Goal: Task Accomplishment & Management: Manage account settings

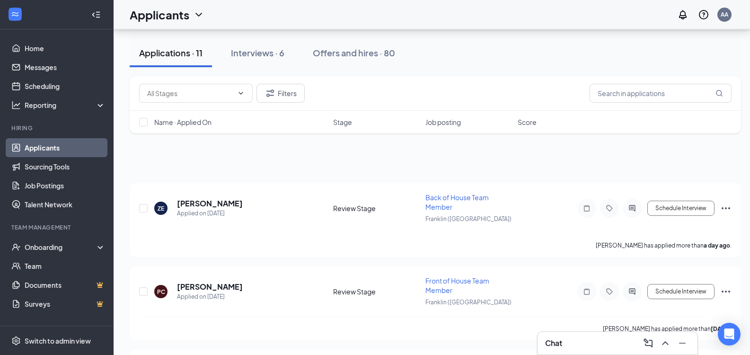
scroll to position [62, 0]
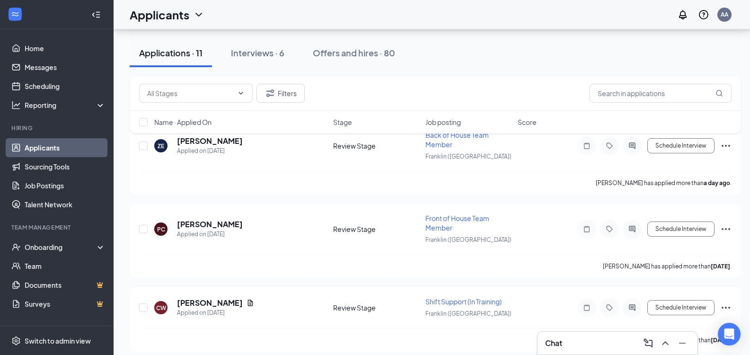
click at [199, 141] on div "Filters Name · Applied On Stage Job posting Score" at bounding box center [435, 109] width 611 height 67
click at [209, 140] on div "Filters Name · Applied On Stage Job posting Score" at bounding box center [435, 109] width 611 height 67
click at [215, 141] on div "Filters Name · Applied On Stage Job posting Score" at bounding box center [435, 109] width 611 height 67
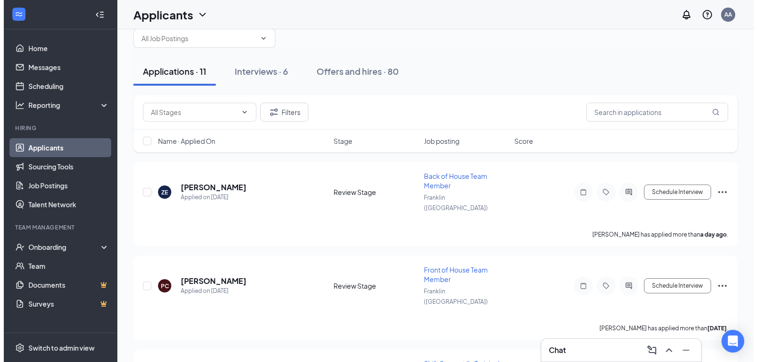
scroll to position [0, 0]
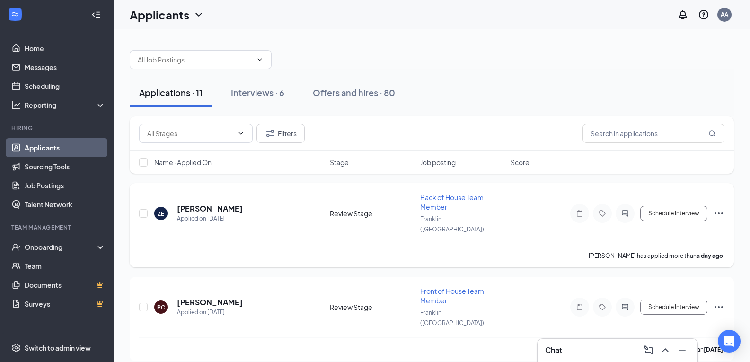
click at [196, 203] on h5 "[PERSON_NAME]" at bounding box center [210, 208] width 66 height 10
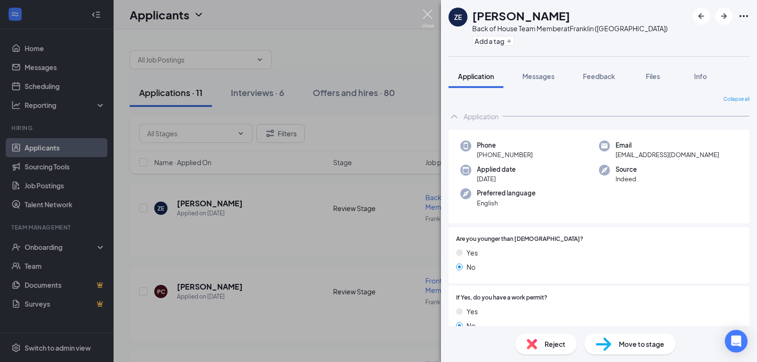
click at [427, 16] on img at bounding box center [428, 18] width 12 height 18
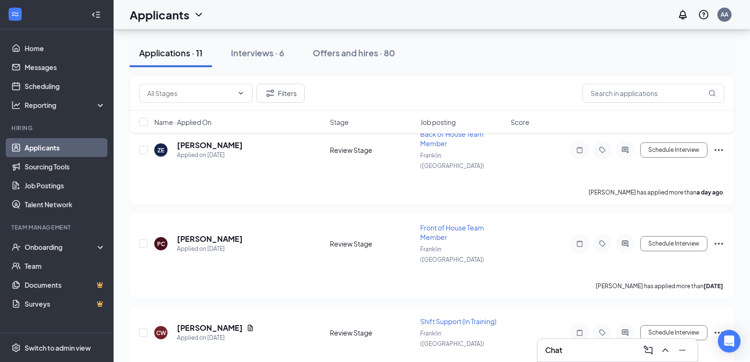
scroll to position [59, 0]
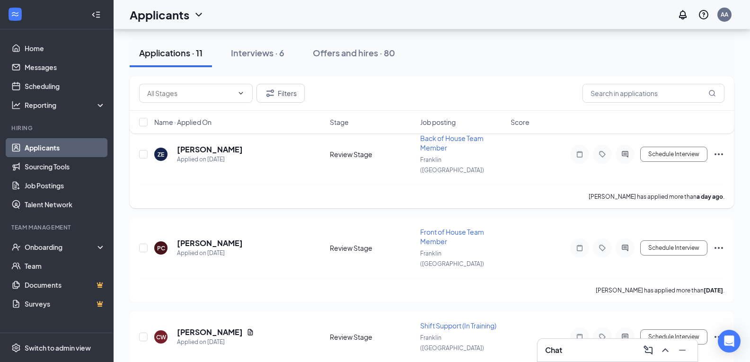
click at [713, 149] on icon "Ellipses" at bounding box center [718, 154] width 11 height 11
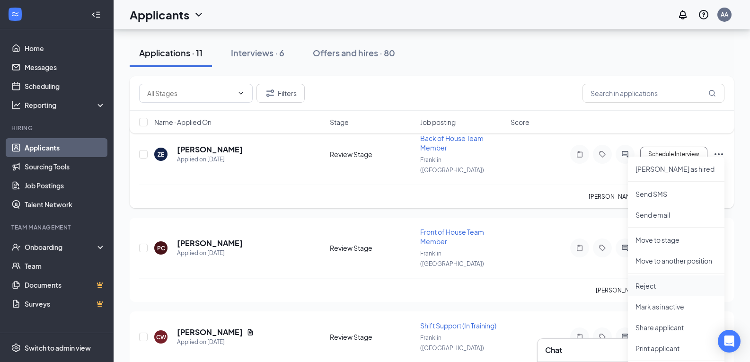
click at [668, 288] on p "Reject" at bounding box center [675, 285] width 81 height 9
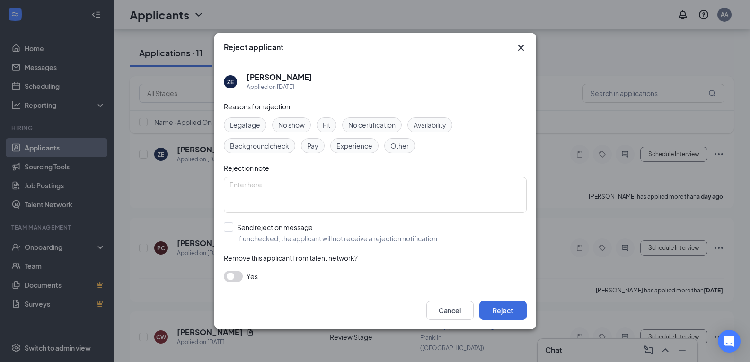
click at [430, 123] on span "Availability" at bounding box center [429, 125] width 33 height 10
click at [227, 228] on input "Send rejection message If unchecked, the applicant will not receive a rejection…" at bounding box center [331, 232] width 215 height 21
checkbox input "true"
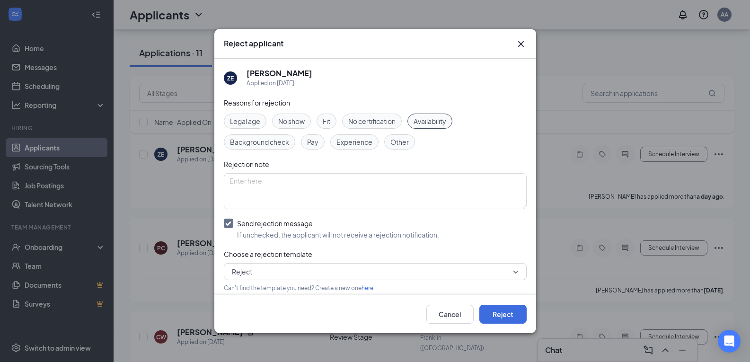
scroll to position [46, 0]
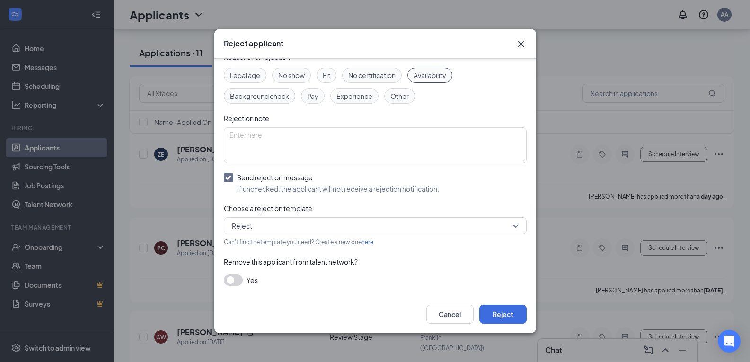
click at [237, 278] on button "button" at bounding box center [233, 279] width 19 height 11
click at [491, 311] on button "Reject" at bounding box center [502, 314] width 47 height 19
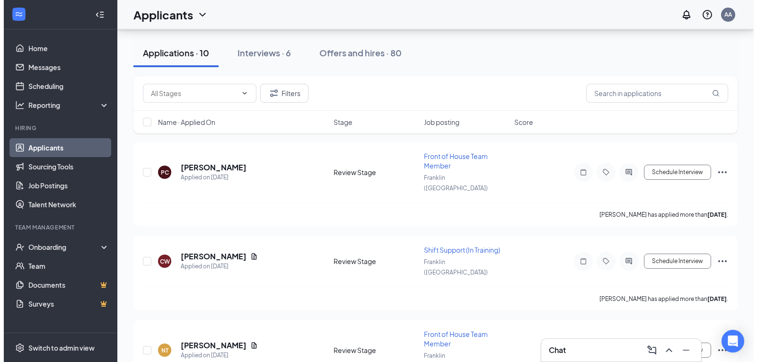
scroll to position [40, 0]
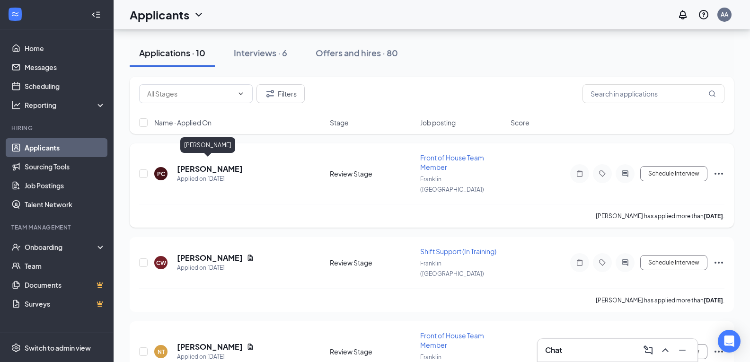
click at [208, 164] on h5 "[PERSON_NAME]" at bounding box center [210, 169] width 66 height 10
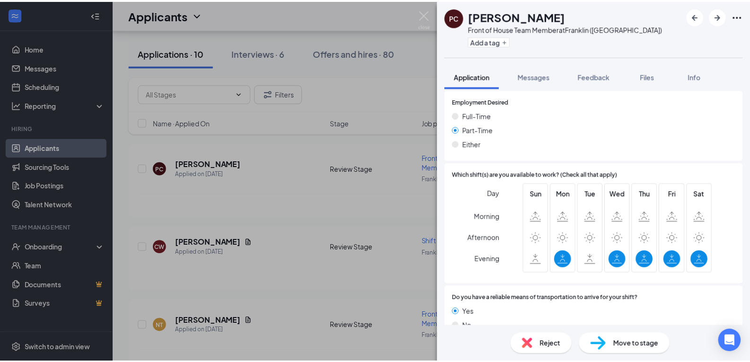
scroll to position [535, 0]
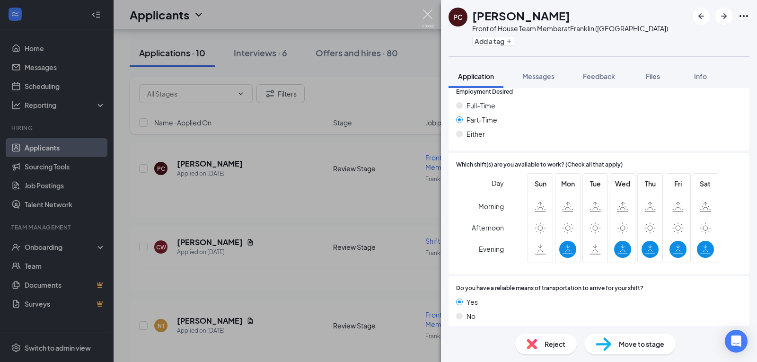
click at [425, 17] on img at bounding box center [428, 18] width 12 height 18
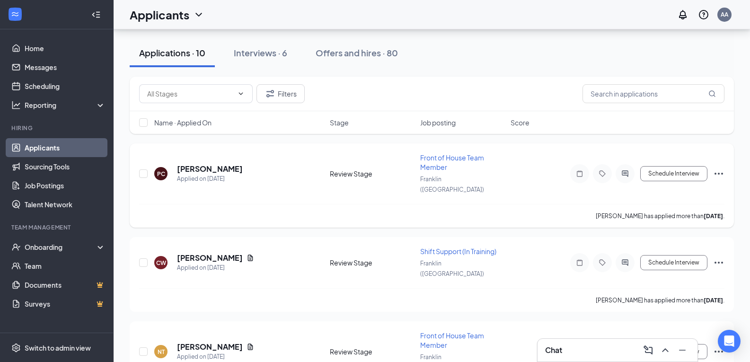
click at [722, 173] on icon "Ellipses" at bounding box center [718, 174] width 9 height 2
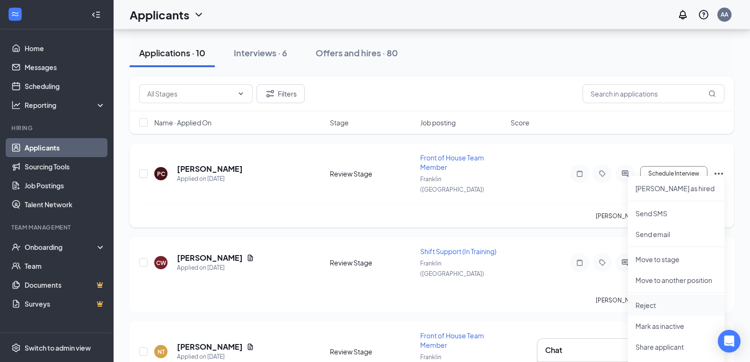
click at [649, 303] on p "Reject" at bounding box center [675, 304] width 81 height 9
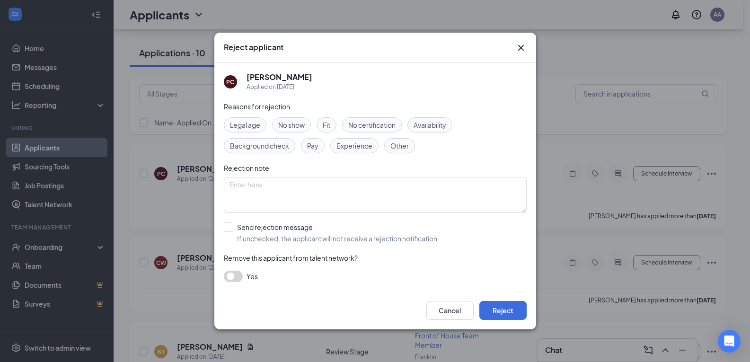
click at [421, 123] on span "Availability" at bounding box center [429, 125] width 33 height 10
click at [234, 226] on input "Send rejection message If unchecked, the applicant will not receive a rejection…" at bounding box center [331, 232] width 215 height 21
checkbox input "true"
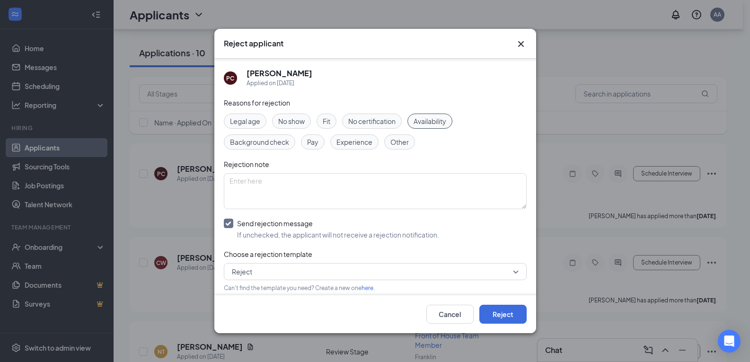
scroll to position [46, 0]
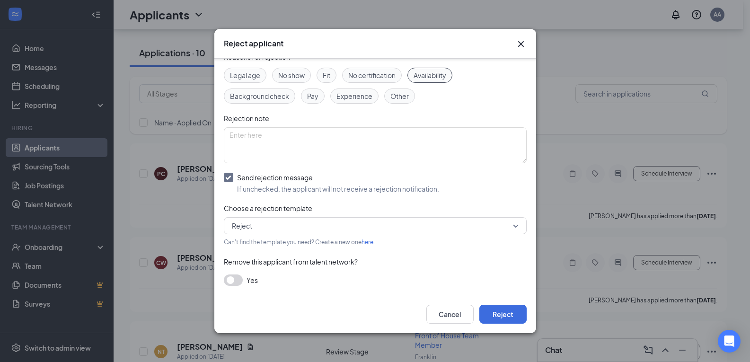
click at [236, 280] on button "button" at bounding box center [233, 279] width 19 height 11
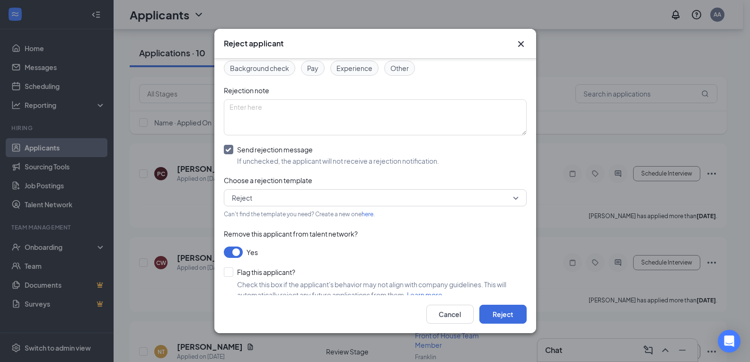
scroll to position [88, 0]
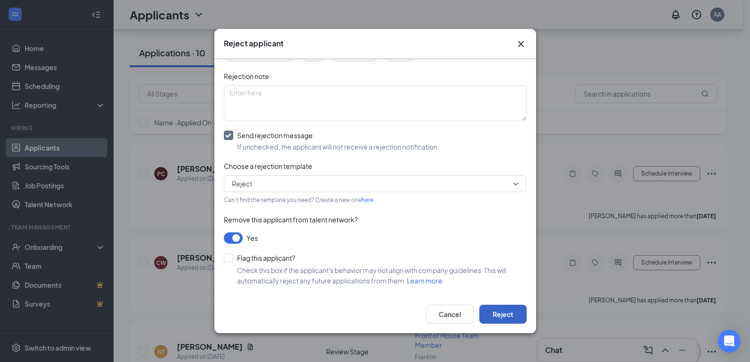
click at [494, 314] on button "Reject" at bounding box center [502, 314] width 47 height 19
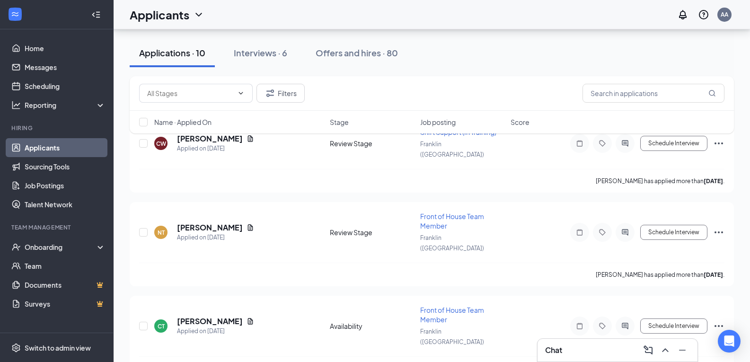
scroll to position [66, 0]
click at [281, 57] on div "Interviews · 6" at bounding box center [260, 53] width 53 height 12
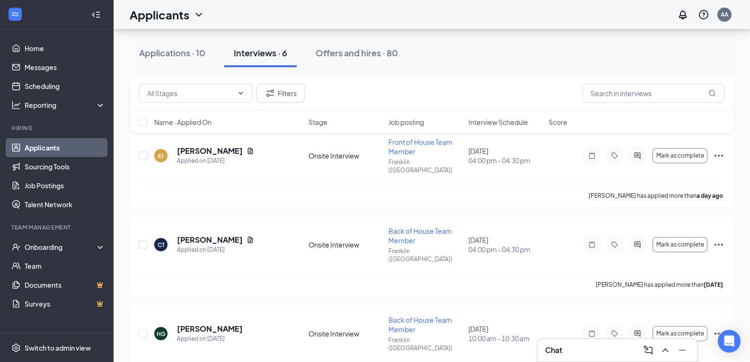
scroll to position [57, 0]
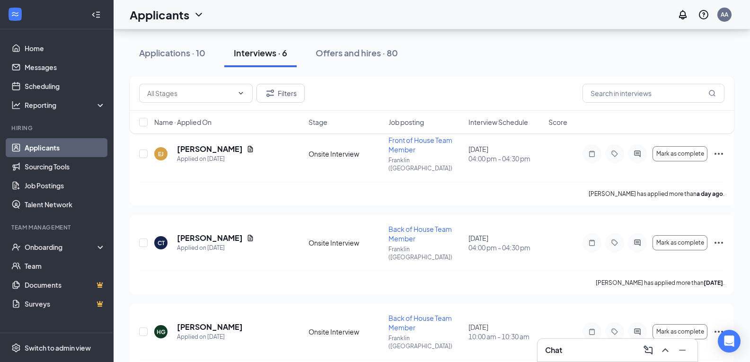
click at [531, 45] on div "Applications · 10 Interviews · 6 Offers and hires · 80" at bounding box center [432, 53] width 604 height 28
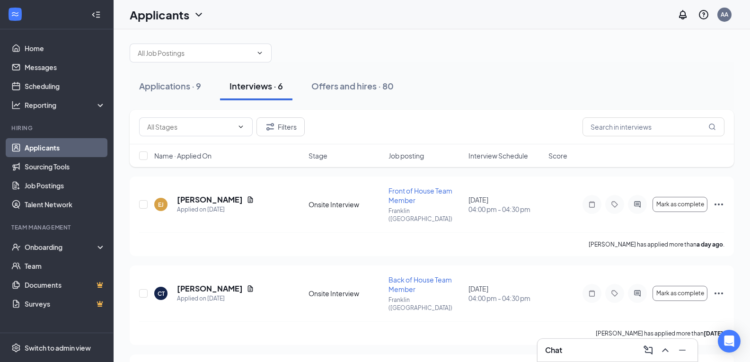
scroll to position [0, 0]
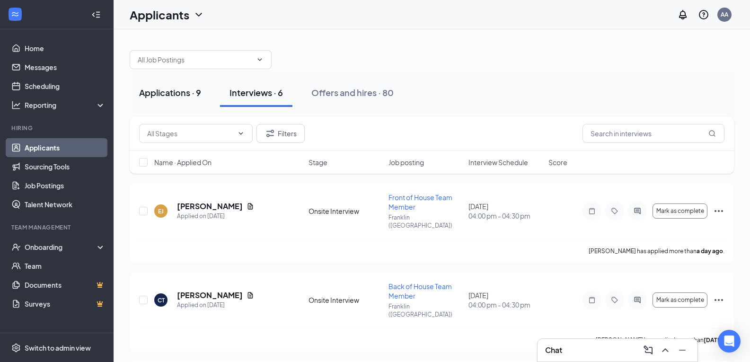
click at [176, 87] on div "Applications · 9" at bounding box center [170, 93] width 62 height 12
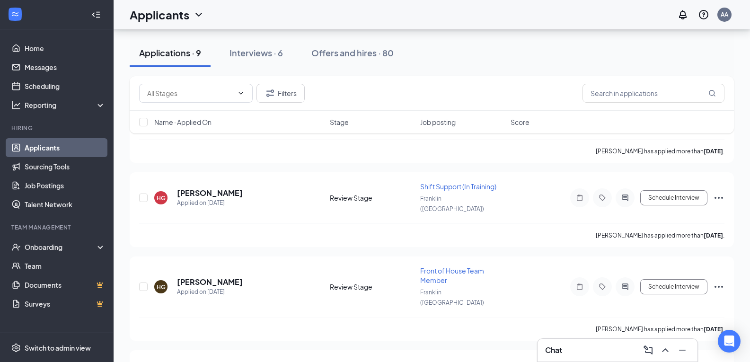
scroll to position [291, 0]
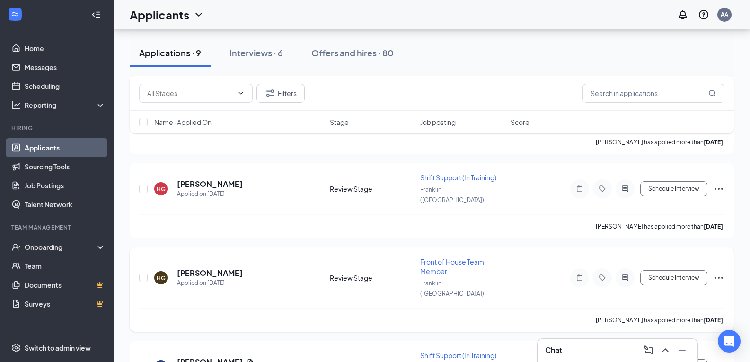
click at [718, 277] on icon "Ellipses" at bounding box center [718, 278] width 9 height 2
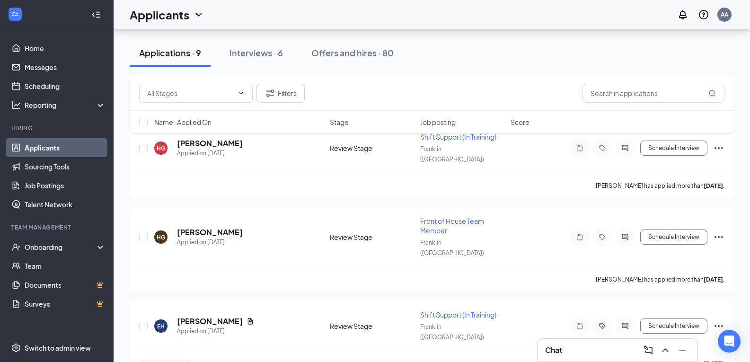
scroll to position [334, 0]
click at [719, 230] on icon "Ellipses" at bounding box center [718, 235] width 11 height 11
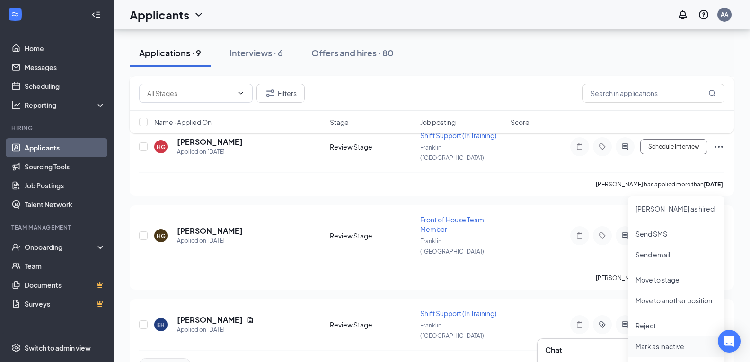
click at [669, 348] on p "Mark as inactive" at bounding box center [675, 346] width 81 height 9
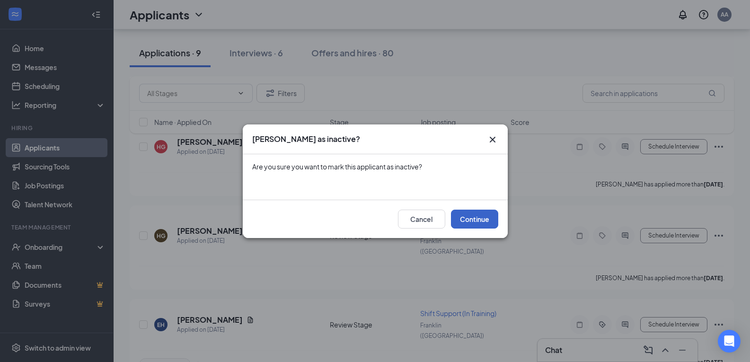
click at [465, 216] on button "Continue" at bounding box center [474, 219] width 47 height 19
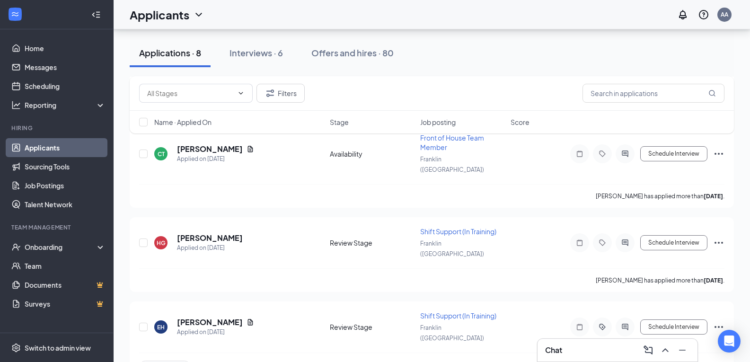
scroll to position [235, 0]
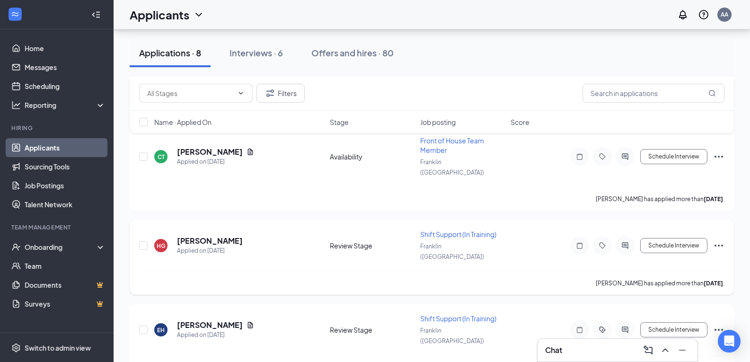
click at [720, 240] on icon "Ellipses" at bounding box center [718, 245] width 11 height 11
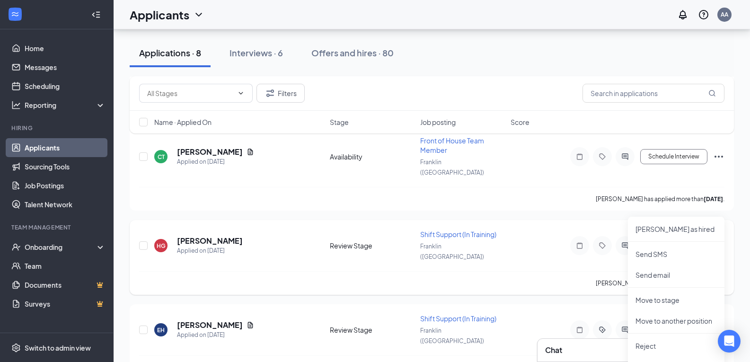
click at [720, 240] on icon "Ellipses" at bounding box center [718, 245] width 11 height 11
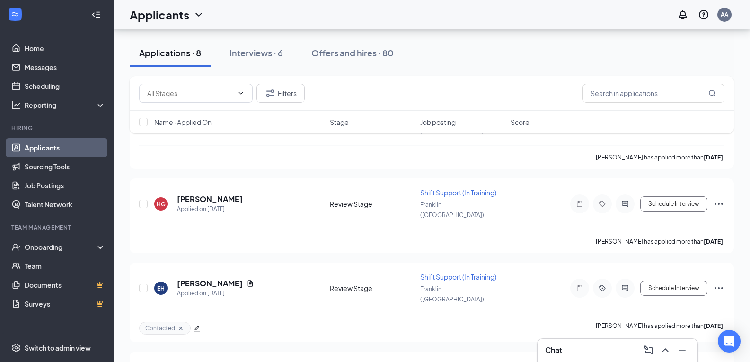
scroll to position [282, 0]
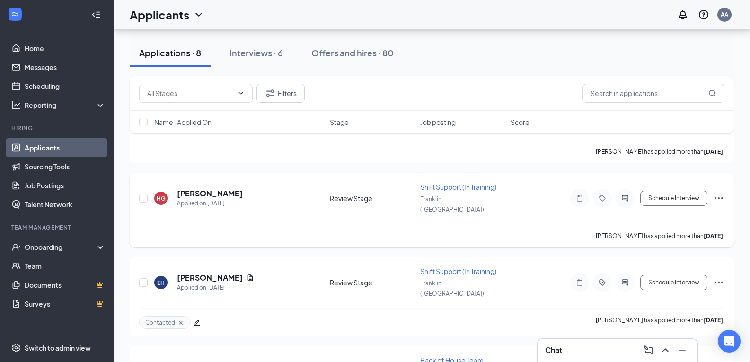
click at [719, 197] on icon "Ellipses" at bounding box center [718, 198] width 9 height 2
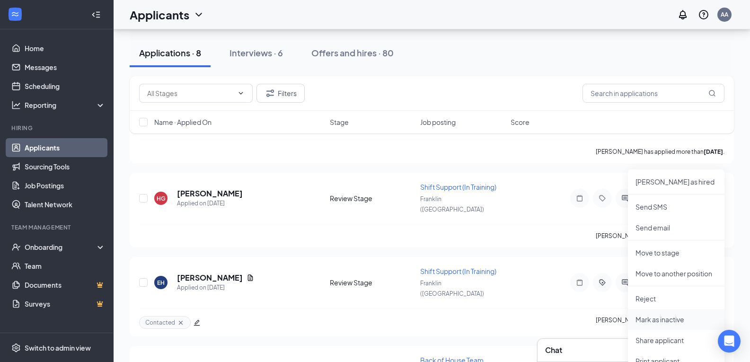
click at [684, 320] on p "Mark as inactive" at bounding box center [675, 319] width 81 height 9
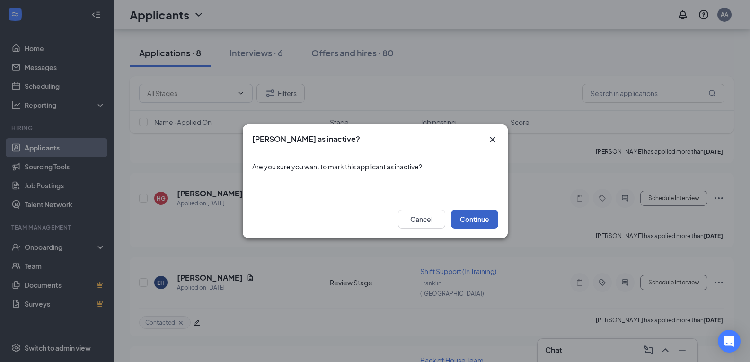
click at [488, 217] on button "Continue" at bounding box center [474, 219] width 47 height 19
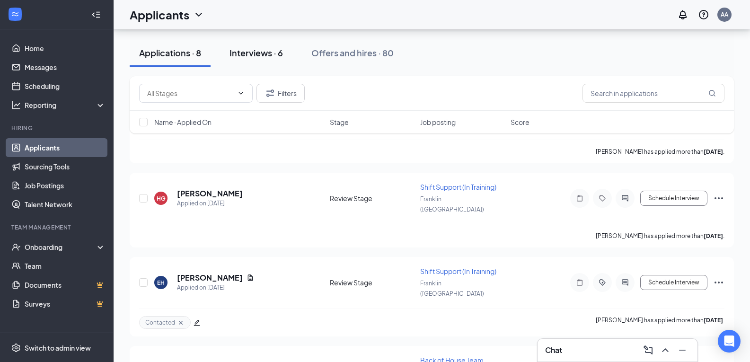
click at [252, 56] on div "Interviews · 6" at bounding box center [255, 53] width 53 height 12
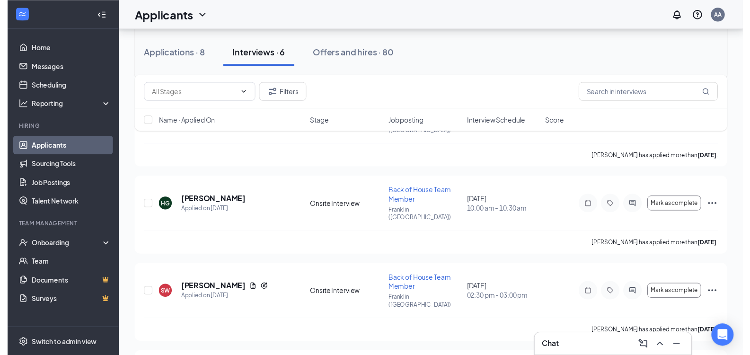
scroll to position [183, 0]
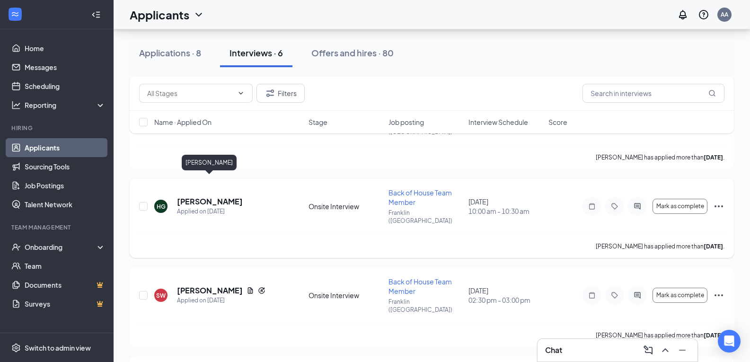
click at [230, 196] on h5 "[PERSON_NAME]" at bounding box center [210, 201] width 66 height 10
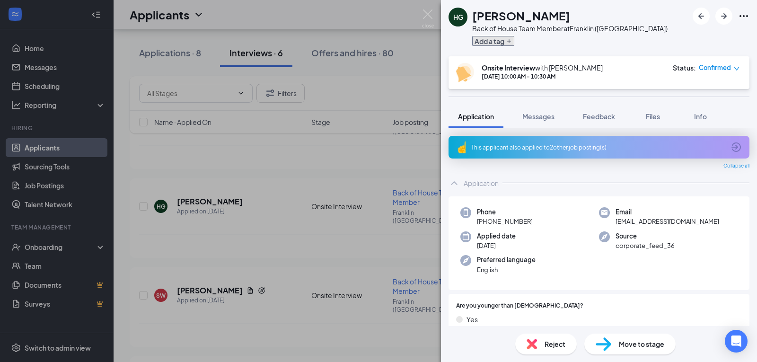
click at [486, 43] on button "Add a tag" at bounding box center [493, 41] width 42 height 10
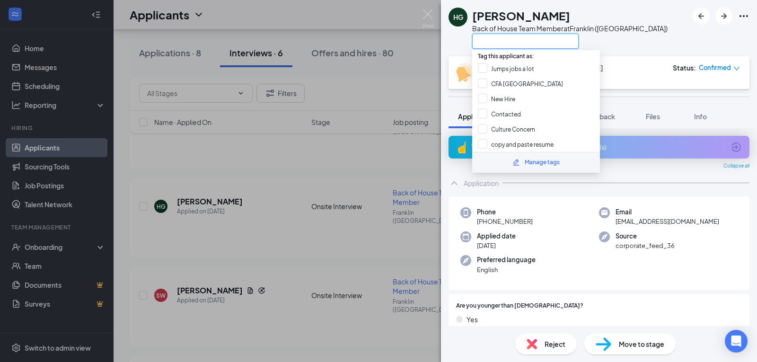
click at [479, 44] on input "text" at bounding box center [525, 41] width 106 height 15
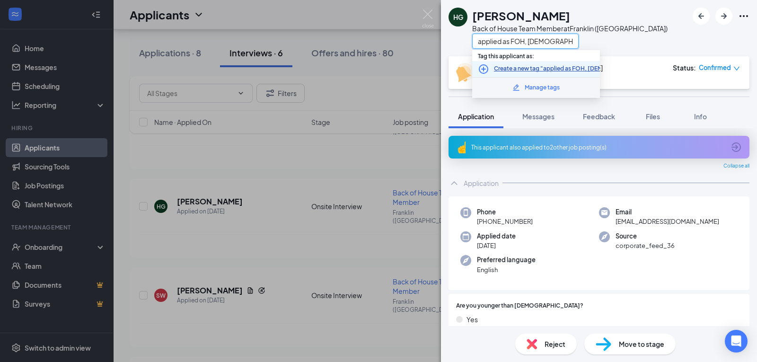
type input "applied as FOH, [DEMOGRAPHIC_DATA], or SS"
click at [545, 64] on link "Create a new tag "applied as FOH, [DEMOGRAPHIC_DATA], or SS"" at bounding box center [583, 68] width 179 height 9
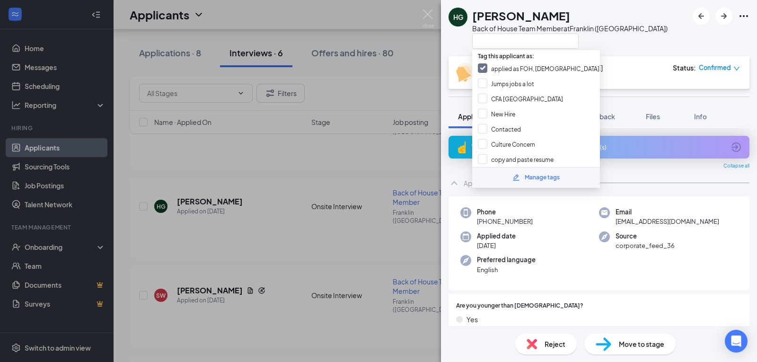
click at [614, 50] on div "HG [PERSON_NAME] Back of House Team Member at [GEOGRAPHIC_DATA] ([GEOGRAPHIC_DA…" at bounding box center [599, 28] width 316 height 56
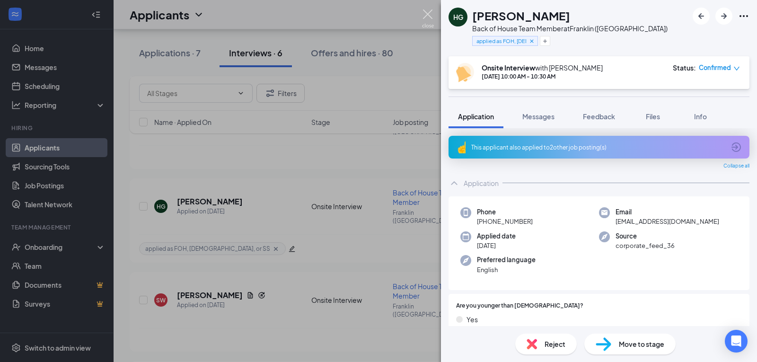
click at [427, 14] on img at bounding box center [428, 18] width 12 height 18
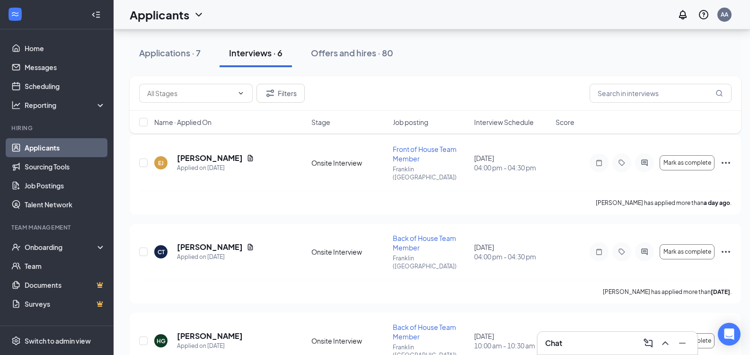
scroll to position [48, 0]
click at [228, 242] on h5 "[PERSON_NAME]" at bounding box center [210, 247] width 66 height 10
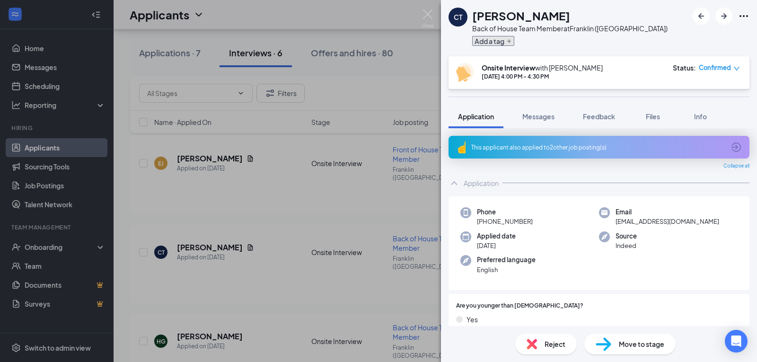
click at [496, 44] on button "Add a tag" at bounding box center [493, 41] width 42 height 10
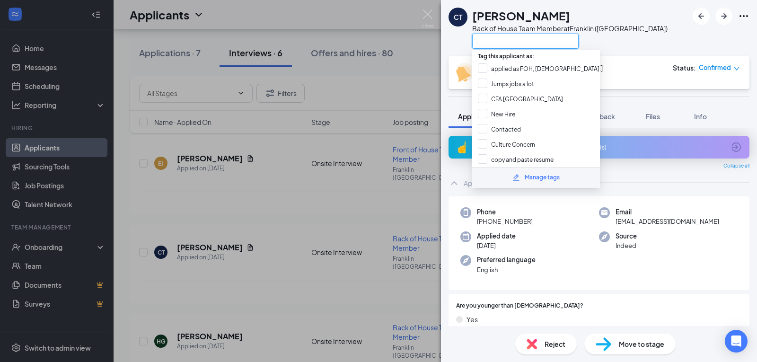
click at [496, 44] on input "text" at bounding box center [525, 41] width 106 height 15
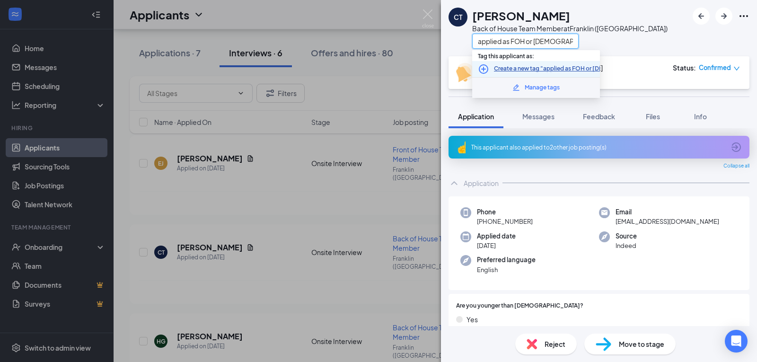
type input "applied as FOH or [DEMOGRAPHIC_DATA]"
click at [532, 68] on link "Create a new tag "applied as FOH or [DEMOGRAPHIC_DATA]"" at bounding box center [577, 68] width 167 height 9
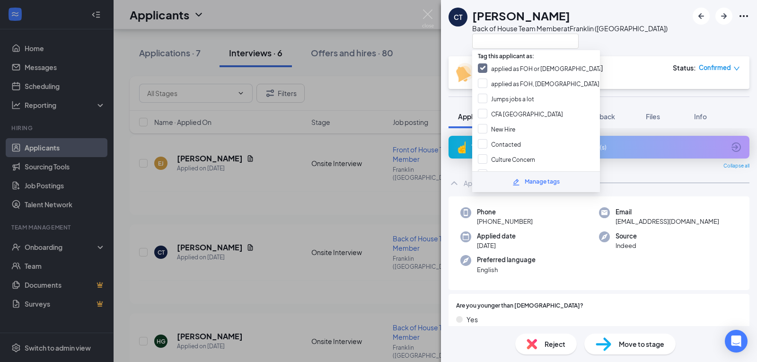
click at [624, 38] on div "CT [PERSON_NAME] Back of House Team Member at [GEOGRAPHIC_DATA] ([GEOGRAPHIC_DA…" at bounding box center [599, 28] width 316 height 56
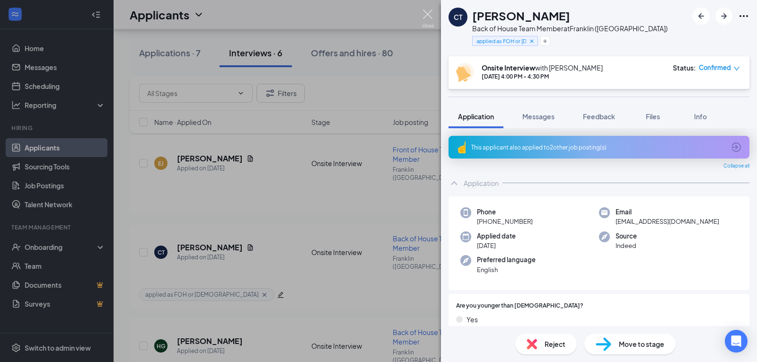
click at [426, 17] on img at bounding box center [428, 18] width 12 height 18
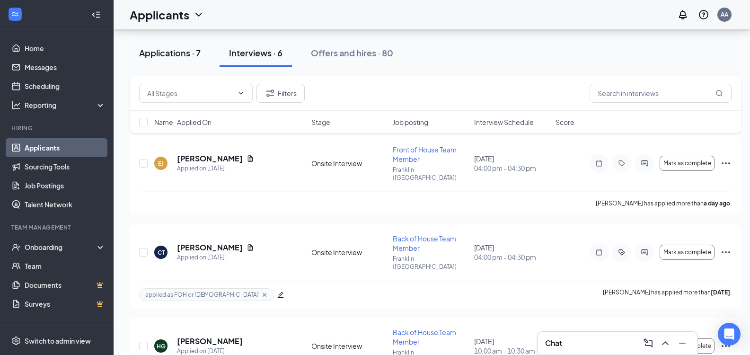
click at [149, 51] on div "Applications · 7" at bounding box center [170, 53] width 62 height 12
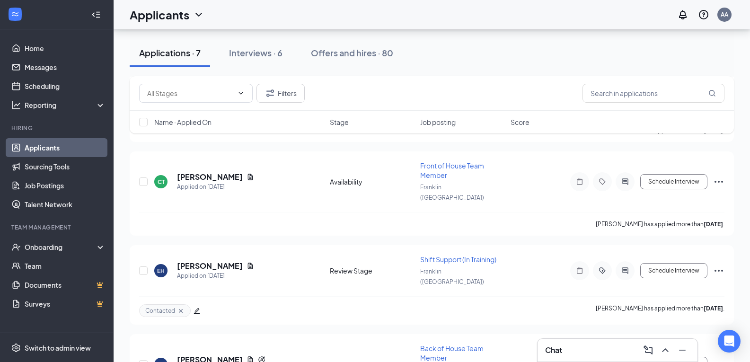
scroll to position [212, 0]
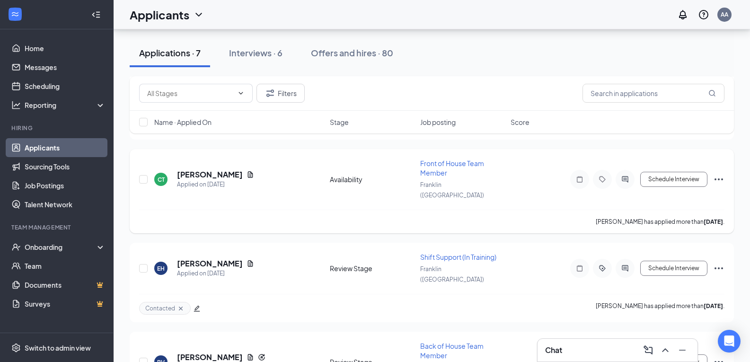
click at [720, 174] on icon "Ellipses" at bounding box center [718, 179] width 11 height 11
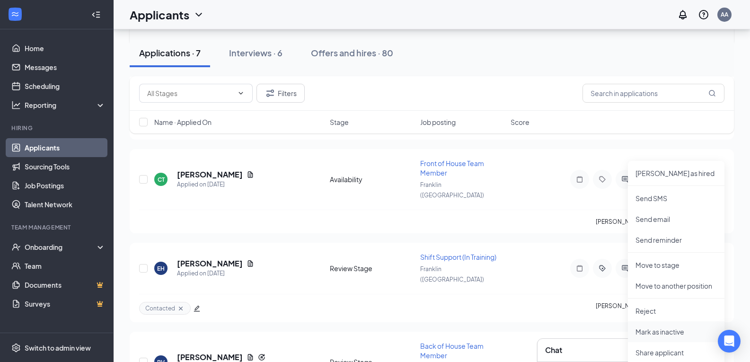
click at [671, 332] on p "Mark as inactive" at bounding box center [675, 331] width 81 height 9
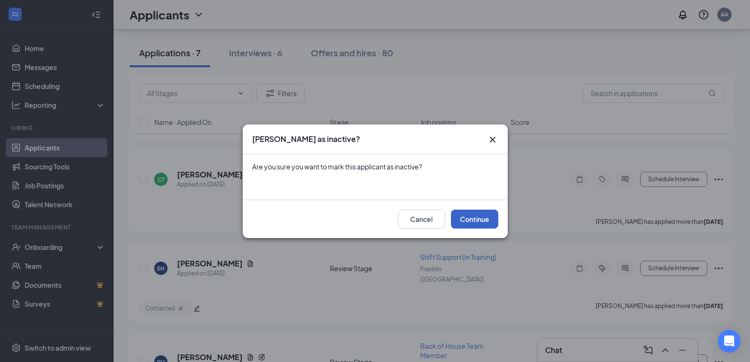
click at [473, 223] on button "Continue" at bounding box center [474, 219] width 47 height 19
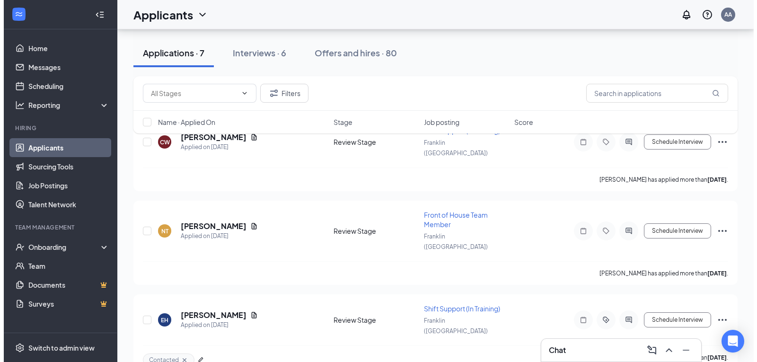
scroll to position [79, 0]
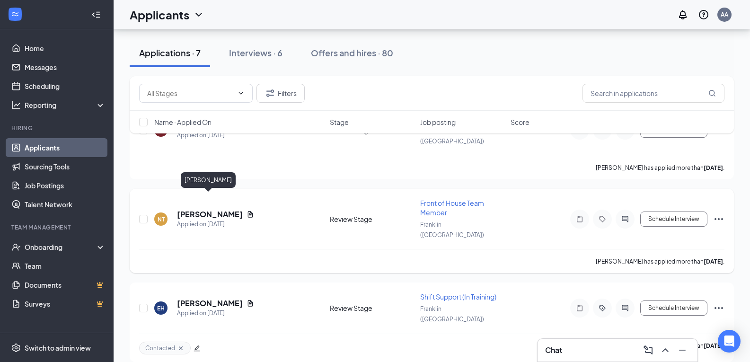
click at [213, 209] on h5 "[PERSON_NAME]" at bounding box center [210, 214] width 66 height 10
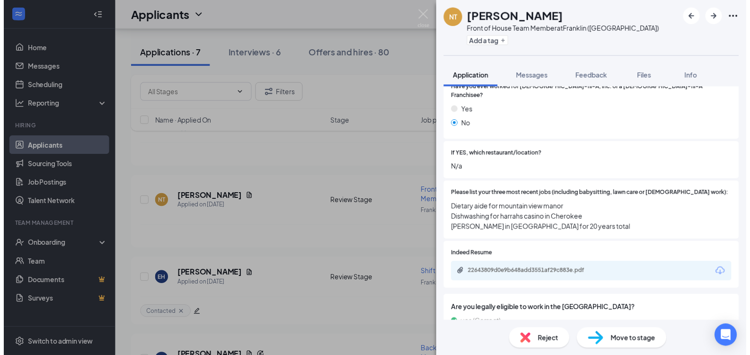
scroll to position [349, 0]
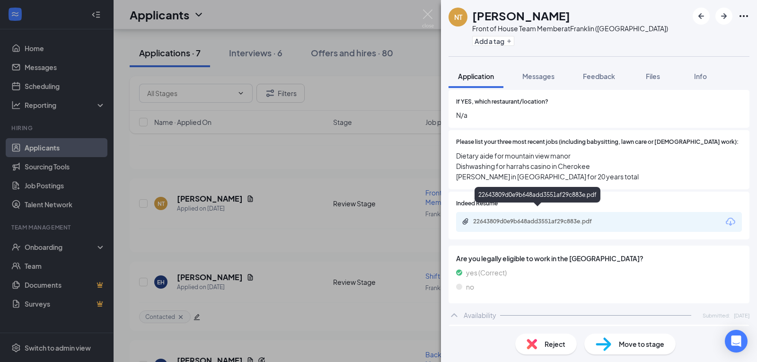
click at [565, 218] on div "22643809d0e9b648add3551af29c883e.pdf" at bounding box center [539, 222] width 132 height 8
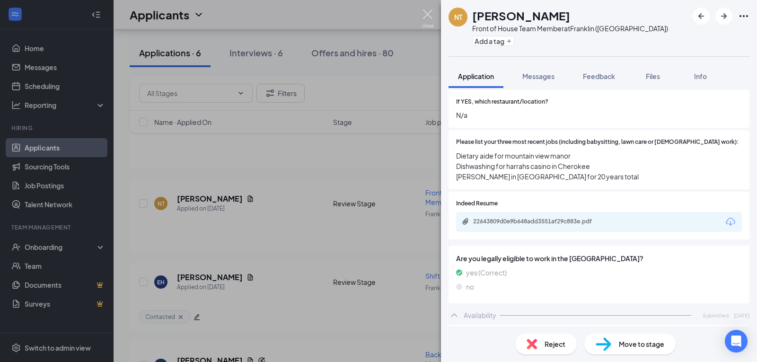
click at [431, 16] on img at bounding box center [428, 18] width 12 height 18
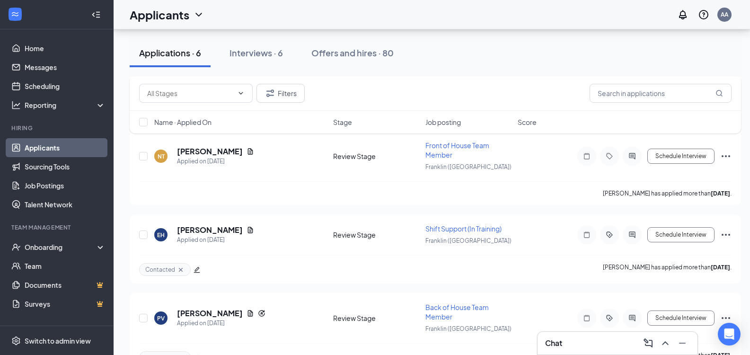
scroll to position [127, 0]
click at [658, 159] on button "Schedule Interview" at bounding box center [680, 155] width 67 height 15
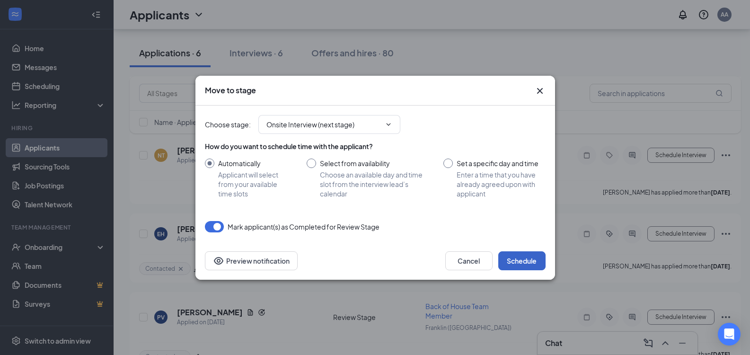
click at [513, 261] on button "Schedule" at bounding box center [521, 260] width 47 height 19
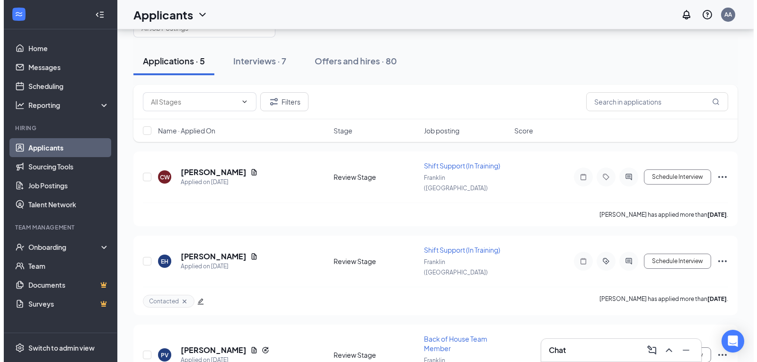
scroll to position [34, 0]
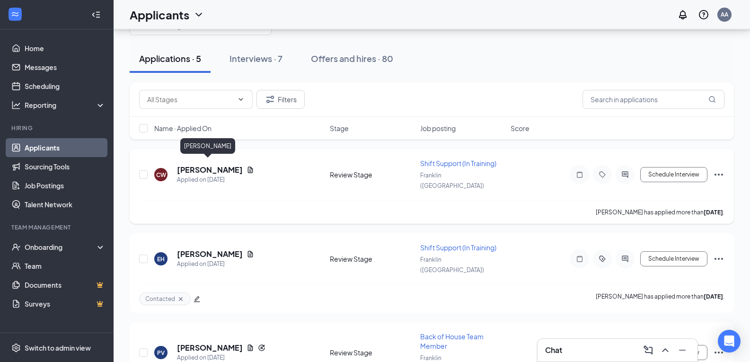
click at [193, 165] on h5 "[PERSON_NAME]" at bounding box center [210, 170] width 66 height 10
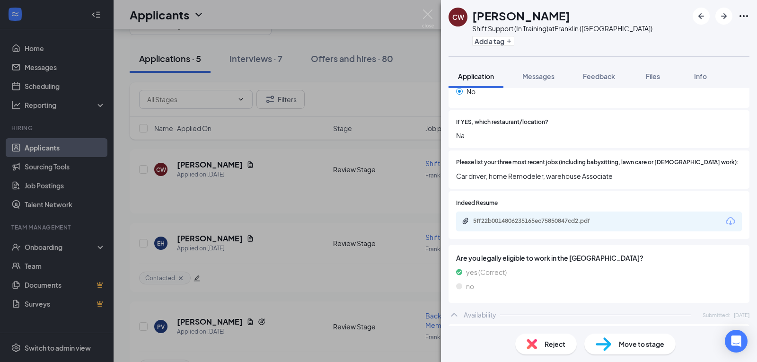
scroll to position [345, 0]
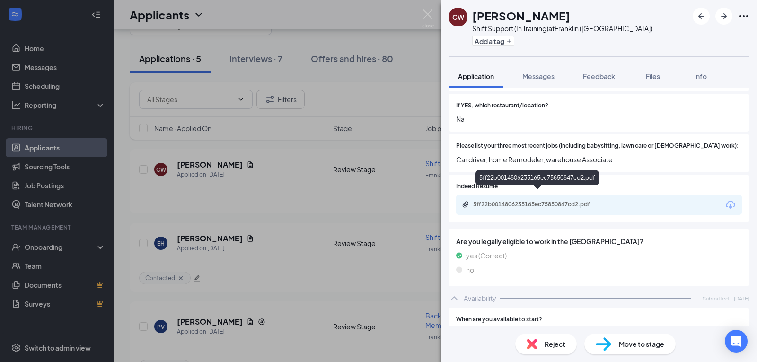
click at [558, 201] on div "5ff22b0014806235165ec75850847cd2.pdf" at bounding box center [538, 205] width 153 height 9
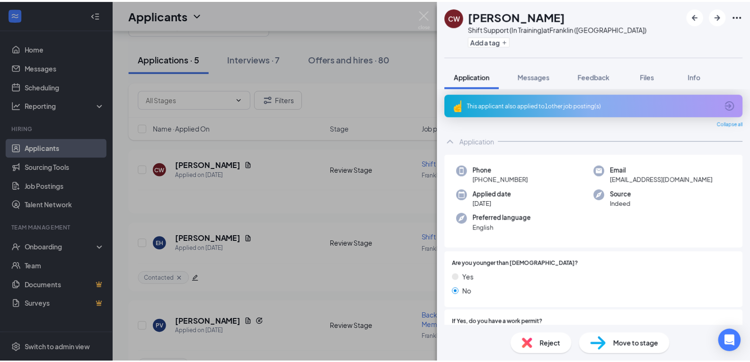
scroll to position [0, 0]
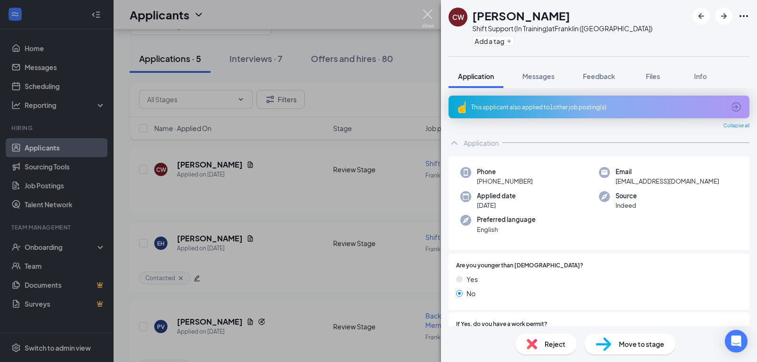
click at [426, 14] on img at bounding box center [428, 18] width 12 height 18
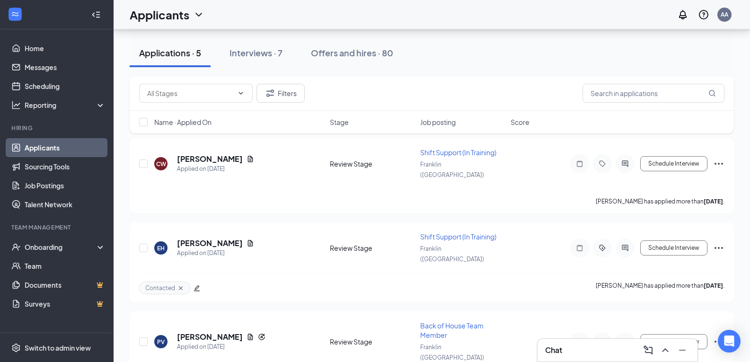
scroll to position [46, 0]
click at [715, 161] on icon "Ellipses" at bounding box center [718, 162] width 9 height 2
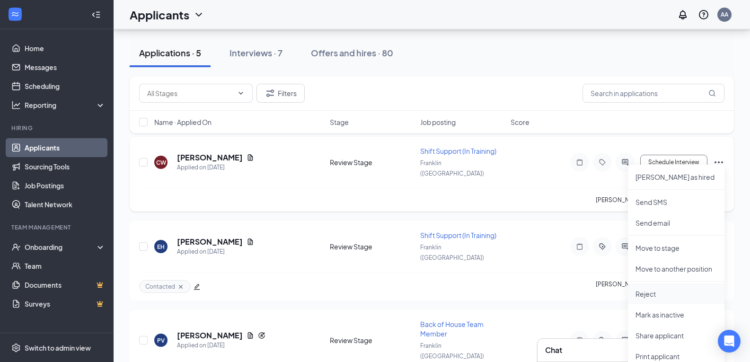
click at [647, 295] on p "Reject" at bounding box center [675, 293] width 81 height 9
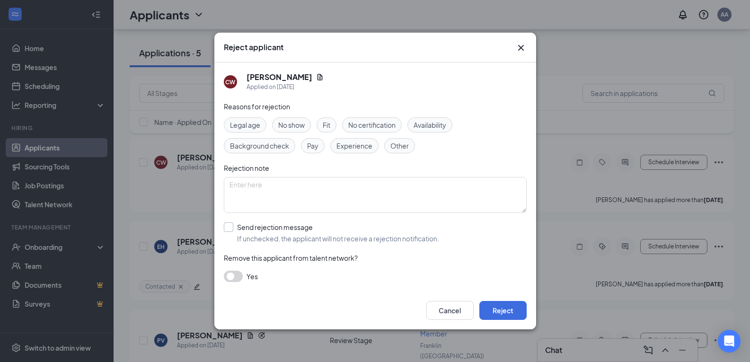
click at [226, 225] on input "Send rejection message If unchecked, the applicant will not receive a rejection…" at bounding box center [331, 232] width 215 height 21
checkbox input "true"
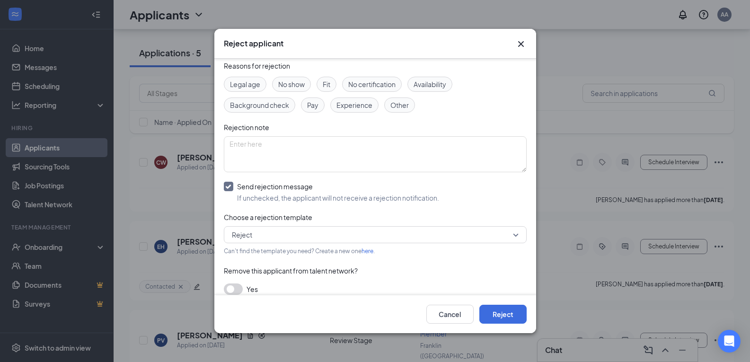
scroll to position [46, 0]
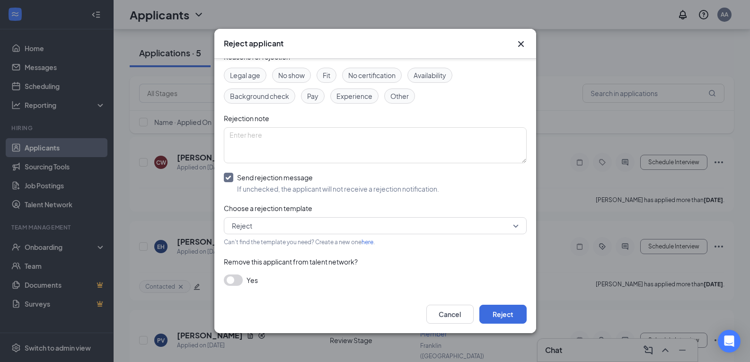
click at [235, 281] on button "button" at bounding box center [233, 279] width 19 height 11
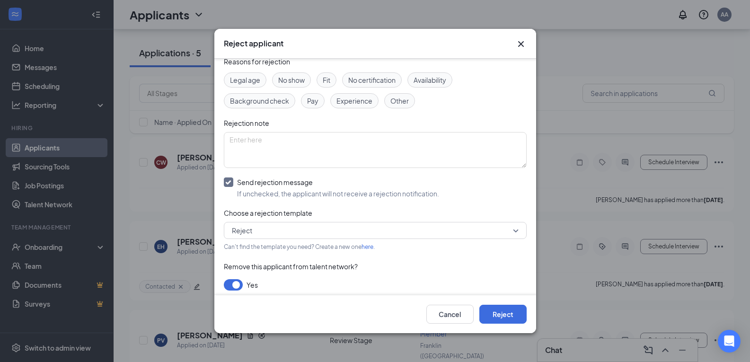
scroll to position [88, 0]
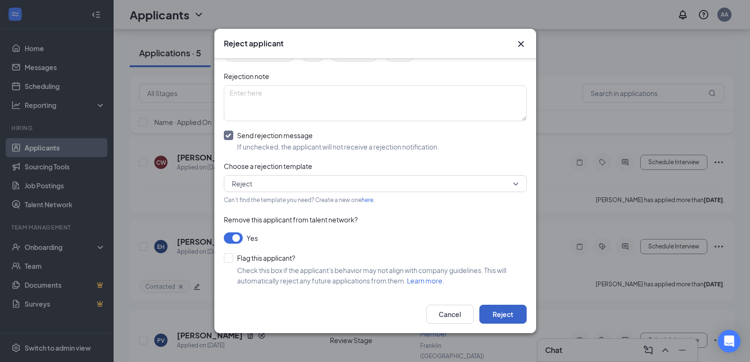
click at [511, 315] on button "Reject" at bounding box center [502, 314] width 47 height 19
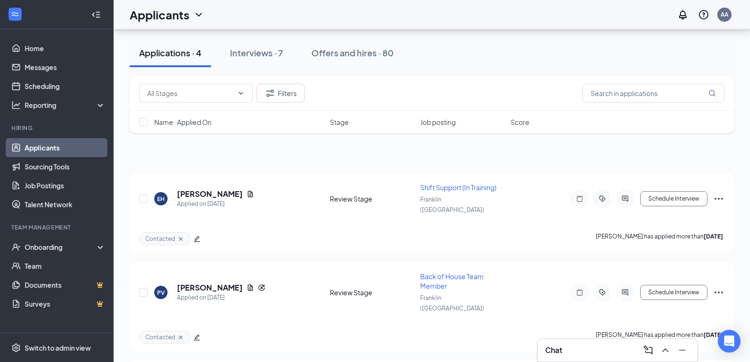
scroll to position [0, 0]
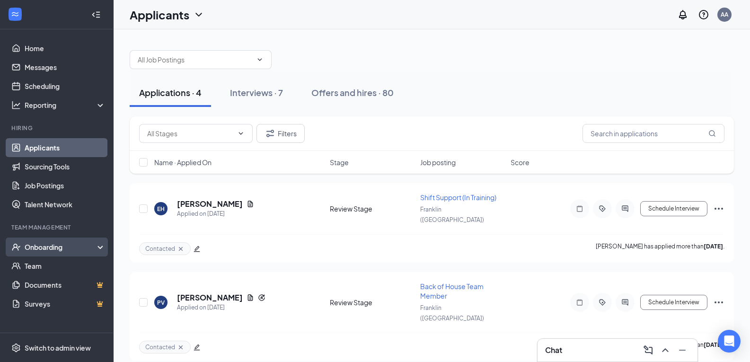
click at [43, 242] on div "Onboarding" at bounding box center [61, 246] width 73 height 9
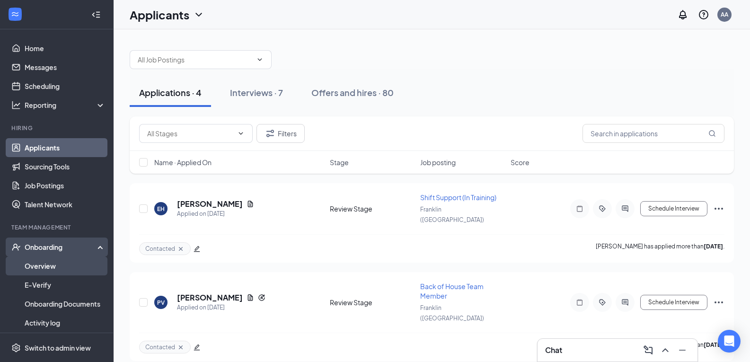
click at [45, 266] on link "Overview" at bounding box center [65, 265] width 81 height 19
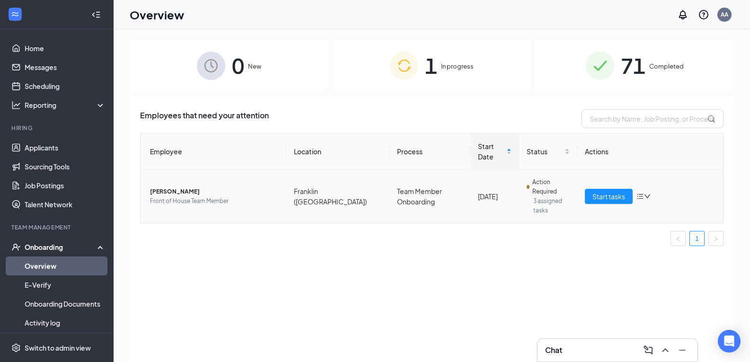
click at [266, 196] on span "Front of House Team Member" at bounding box center [214, 200] width 129 height 9
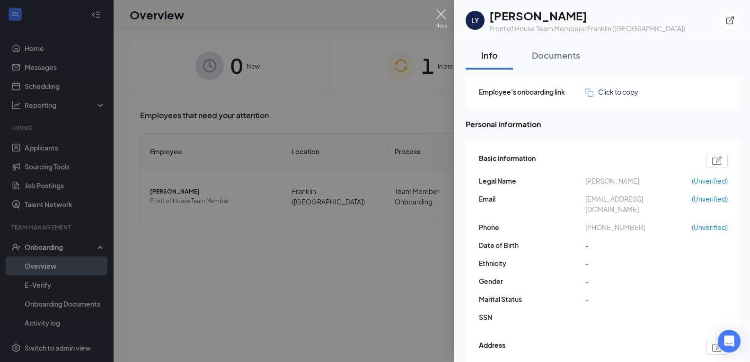
click at [438, 22] on img at bounding box center [441, 18] width 12 height 18
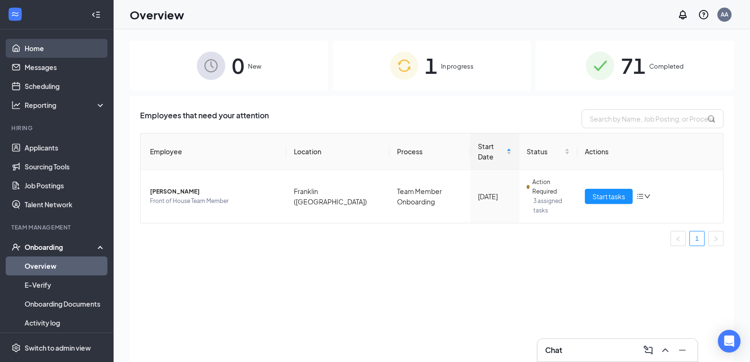
click at [47, 57] on link "Home" at bounding box center [65, 48] width 81 height 19
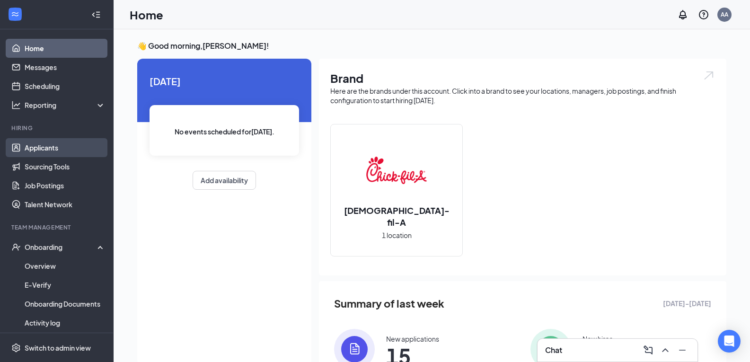
click at [71, 149] on link "Applicants" at bounding box center [65, 147] width 81 height 19
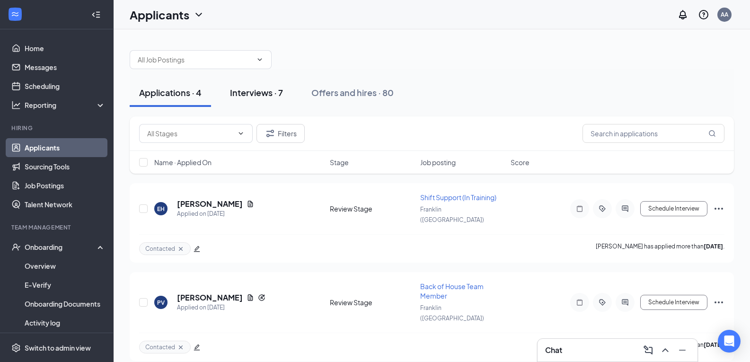
click at [248, 95] on div "Interviews · 7" at bounding box center [256, 93] width 53 height 12
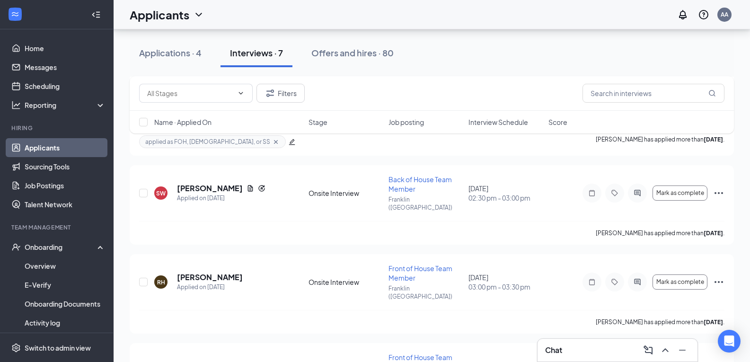
scroll to position [399, 0]
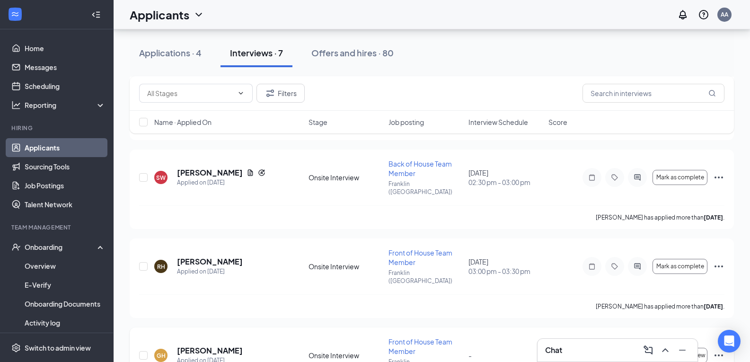
click at [718, 350] on icon "Ellipses" at bounding box center [718, 355] width 11 height 11
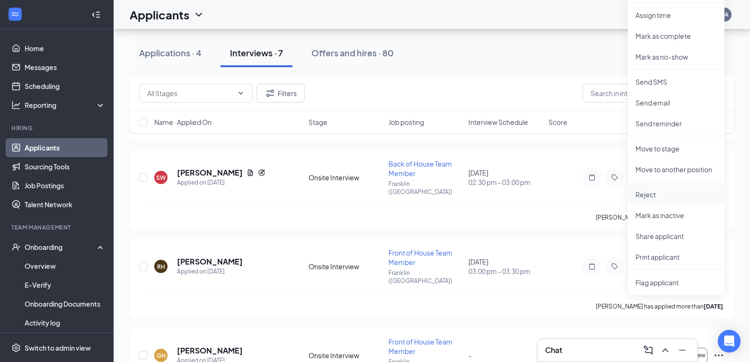
click at [656, 194] on p "Reject" at bounding box center [675, 194] width 81 height 9
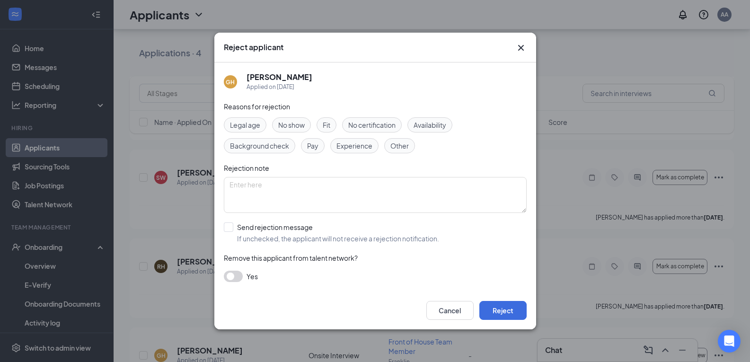
click at [223, 229] on div "GH [PERSON_NAME] Applied on [DATE] Reasons for rejection Legal age No show Fit …" at bounding box center [375, 176] width 322 height 229
click at [227, 228] on input "Send rejection message If unchecked, the applicant will not receive a rejection…" at bounding box center [331, 232] width 215 height 21
checkbox input "true"
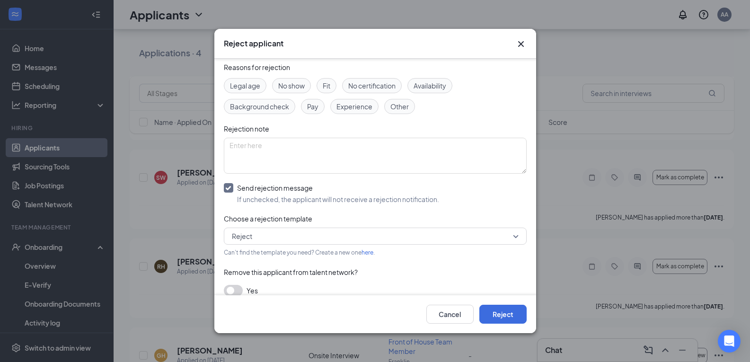
scroll to position [46, 0]
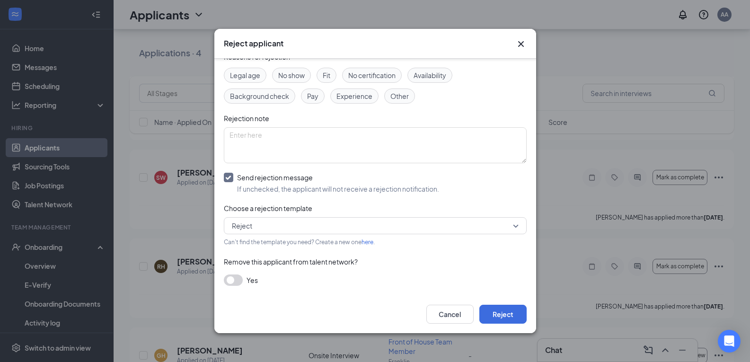
click at [235, 279] on button "button" at bounding box center [233, 279] width 19 height 11
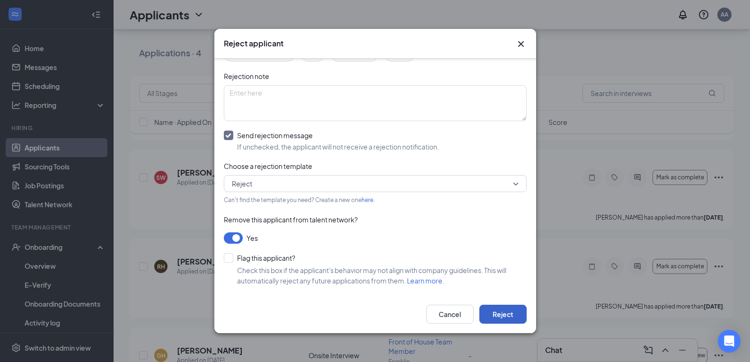
click at [484, 316] on button "Reject" at bounding box center [502, 314] width 47 height 19
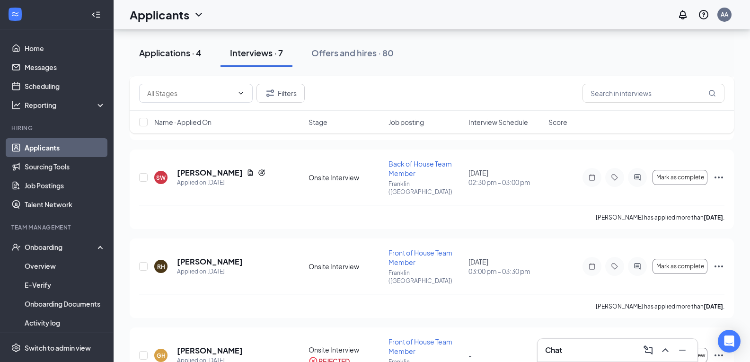
click at [170, 54] on div "Applications · 4" at bounding box center [170, 53] width 62 height 12
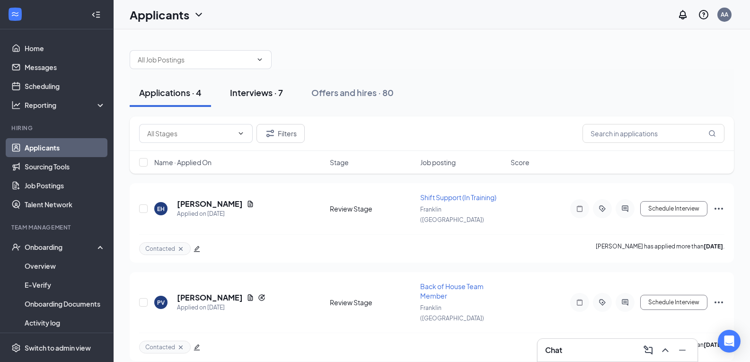
click at [266, 94] on div "Interviews · 7" at bounding box center [256, 93] width 53 height 12
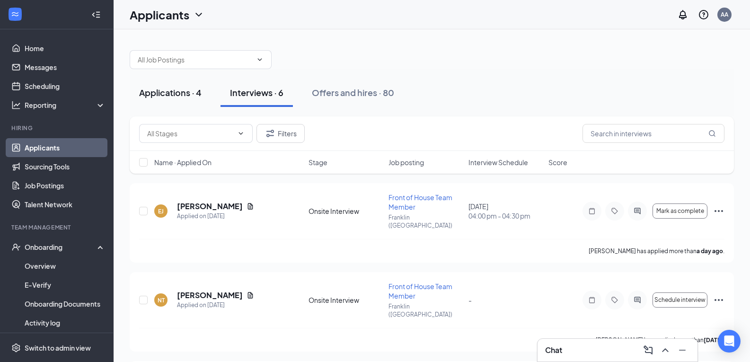
click at [167, 95] on div "Applications · 4" at bounding box center [170, 93] width 62 height 12
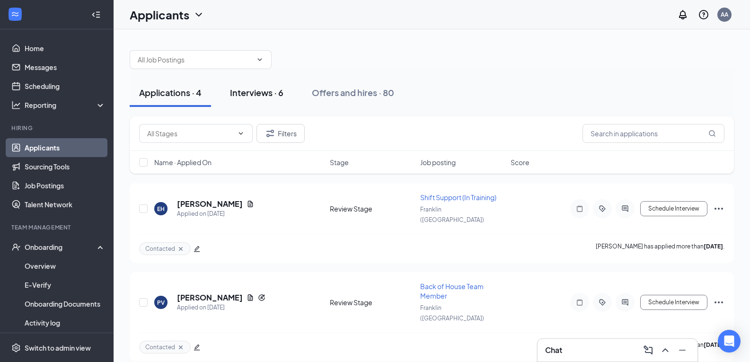
click at [252, 95] on div "Interviews · 6" at bounding box center [256, 93] width 53 height 12
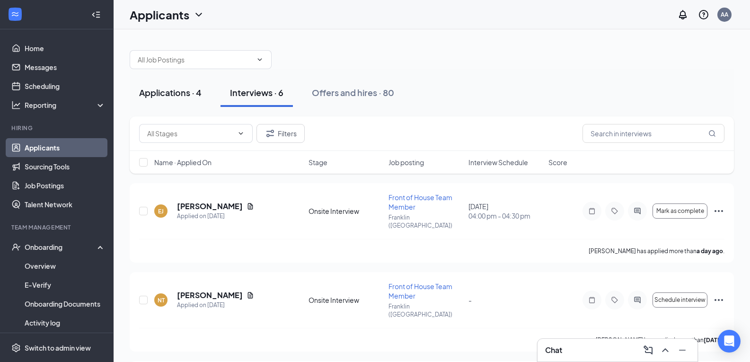
click at [167, 86] on button "Applications · 4" at bounding box center [170, 93] width 81 height 28
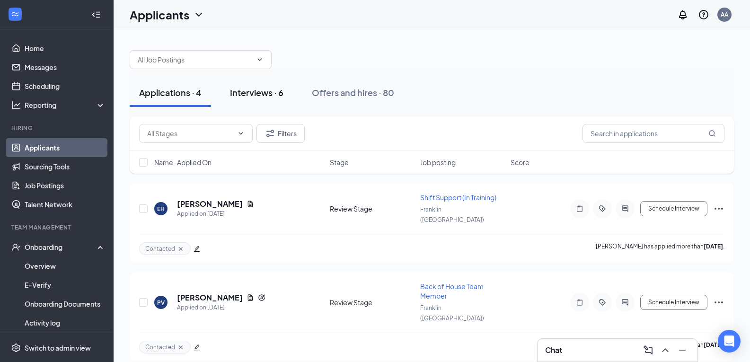
click at [254, 86] on button "Interviews · 6" at bounding box center [256, 93] width 72 height 28
